Goal: Task Accomplishment & Management: Manage account settings

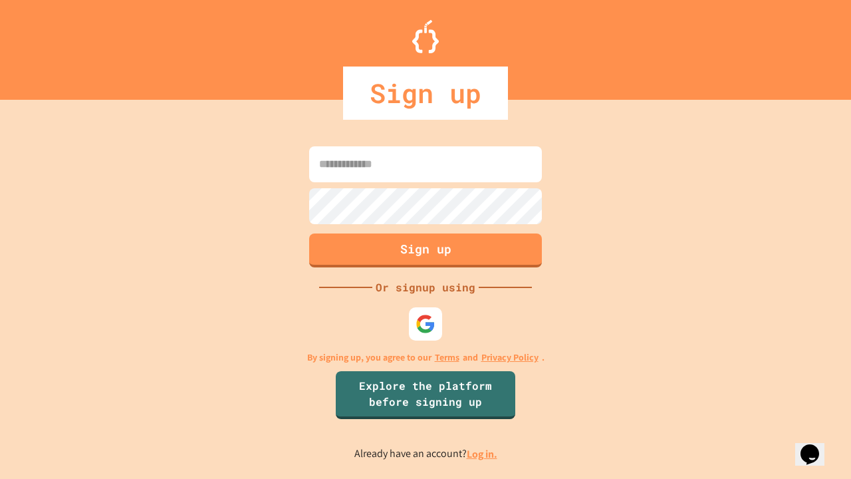
click at [483, 453] on link "Log in." at bounding box center [482, 454] width 31 height 14
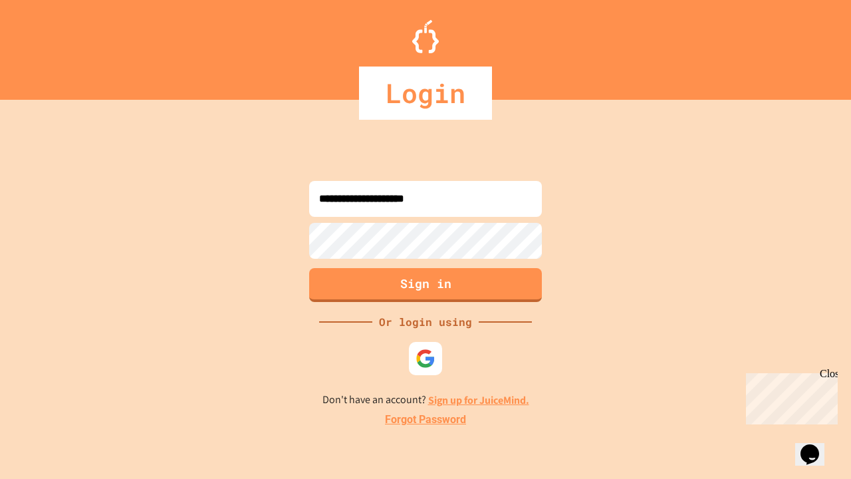
type input "**********"
